Goal: Find specific page/section: Find specific page/section

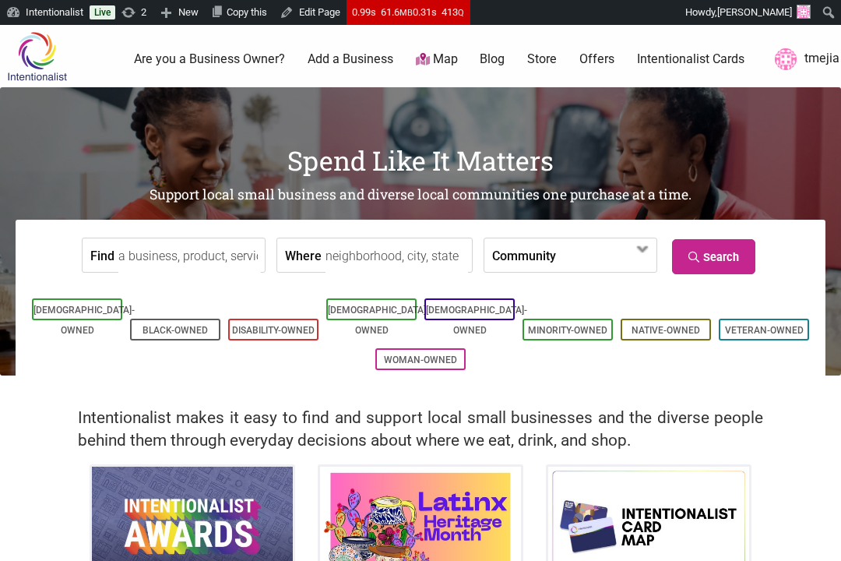
click at [233, 266] on input "Find" at bounding box center [189, 255] width 143 height 35
type input "La Conasupo Restaurant and Market"
click at [160, 265] on input "Find" at bounding box center [189, 255] width 143 height 35
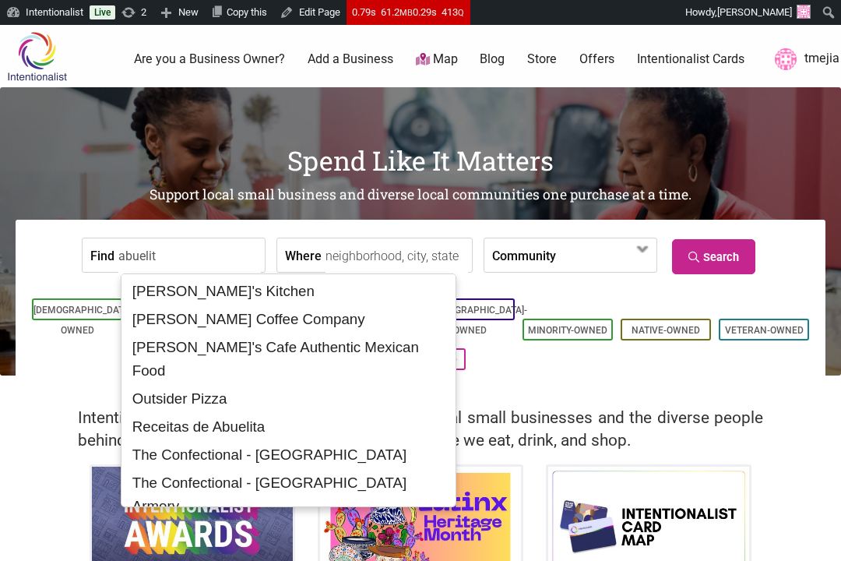
type input "[PERSON_NAME]'s Kitchen"
